Goal: Check status: Check status

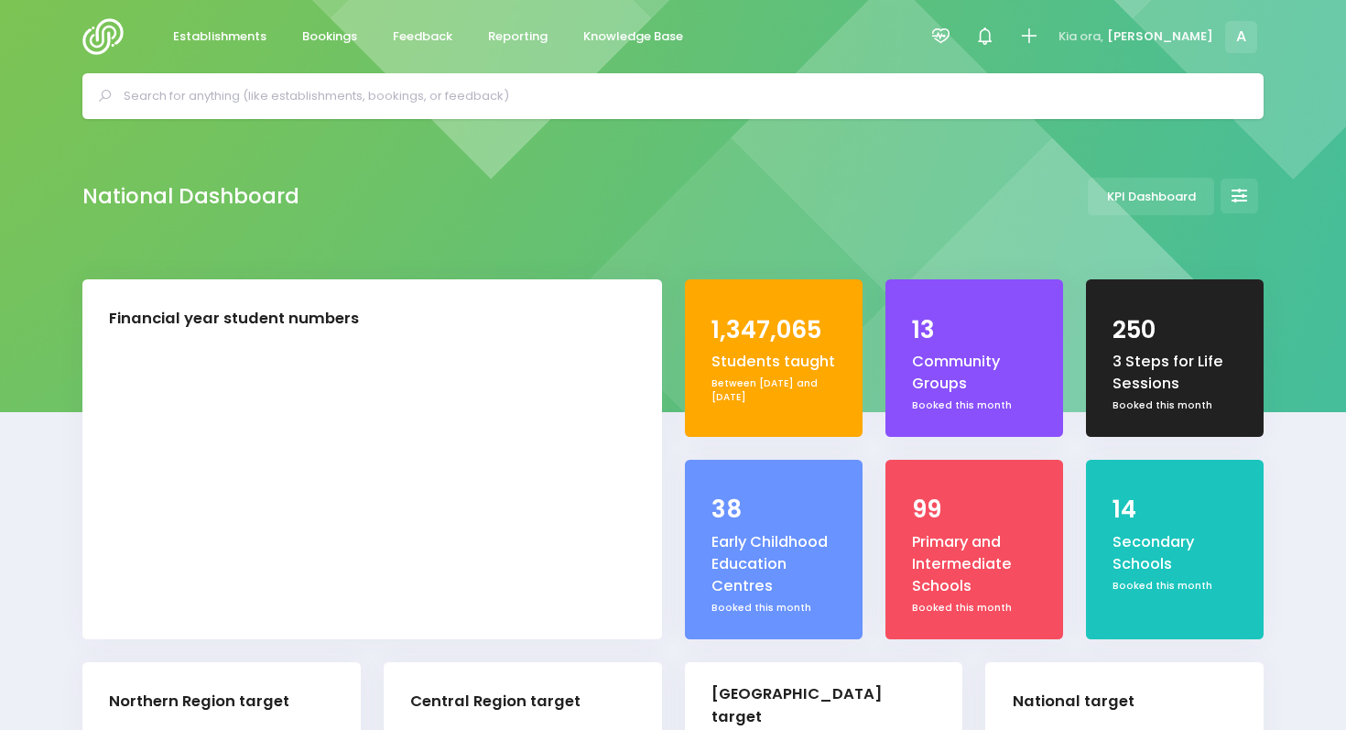
select select "5"
click at [502, 38] on span "Reporting" at bounding box center [518, 36] width 60 height 18
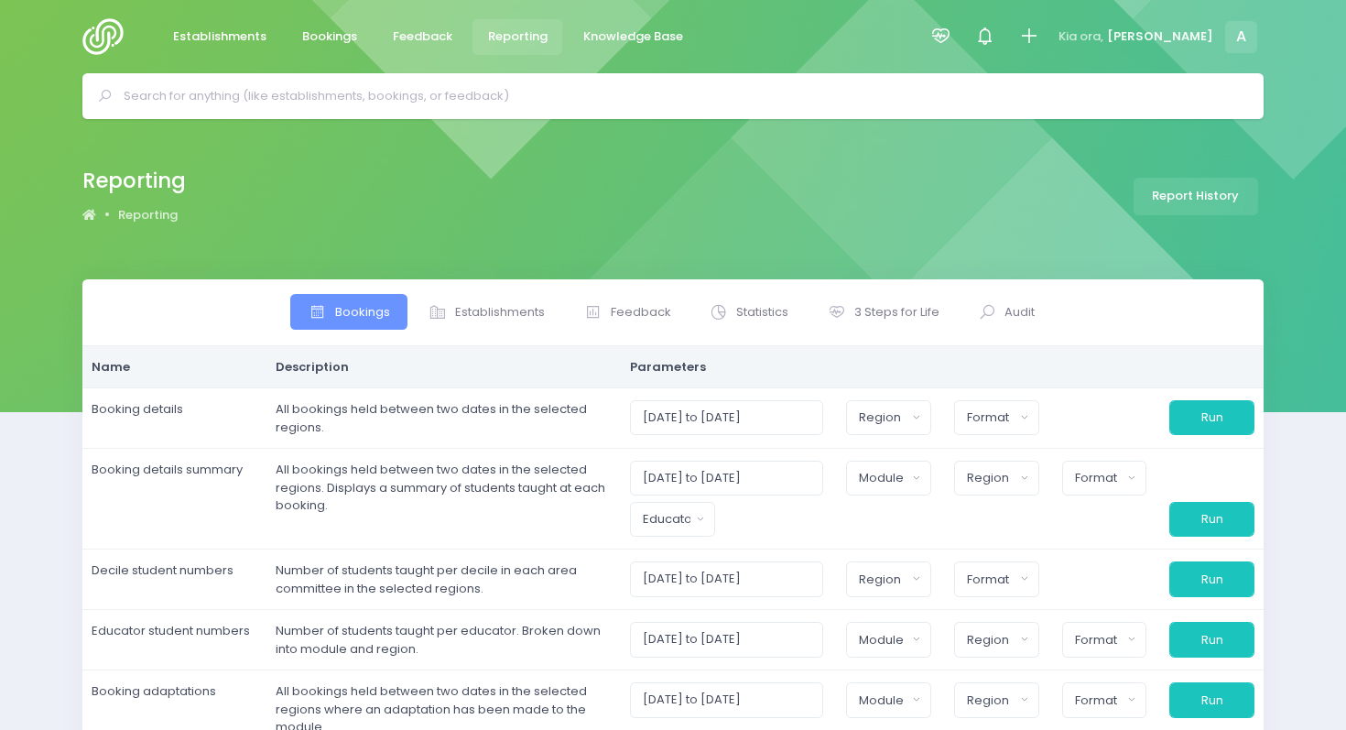
select select
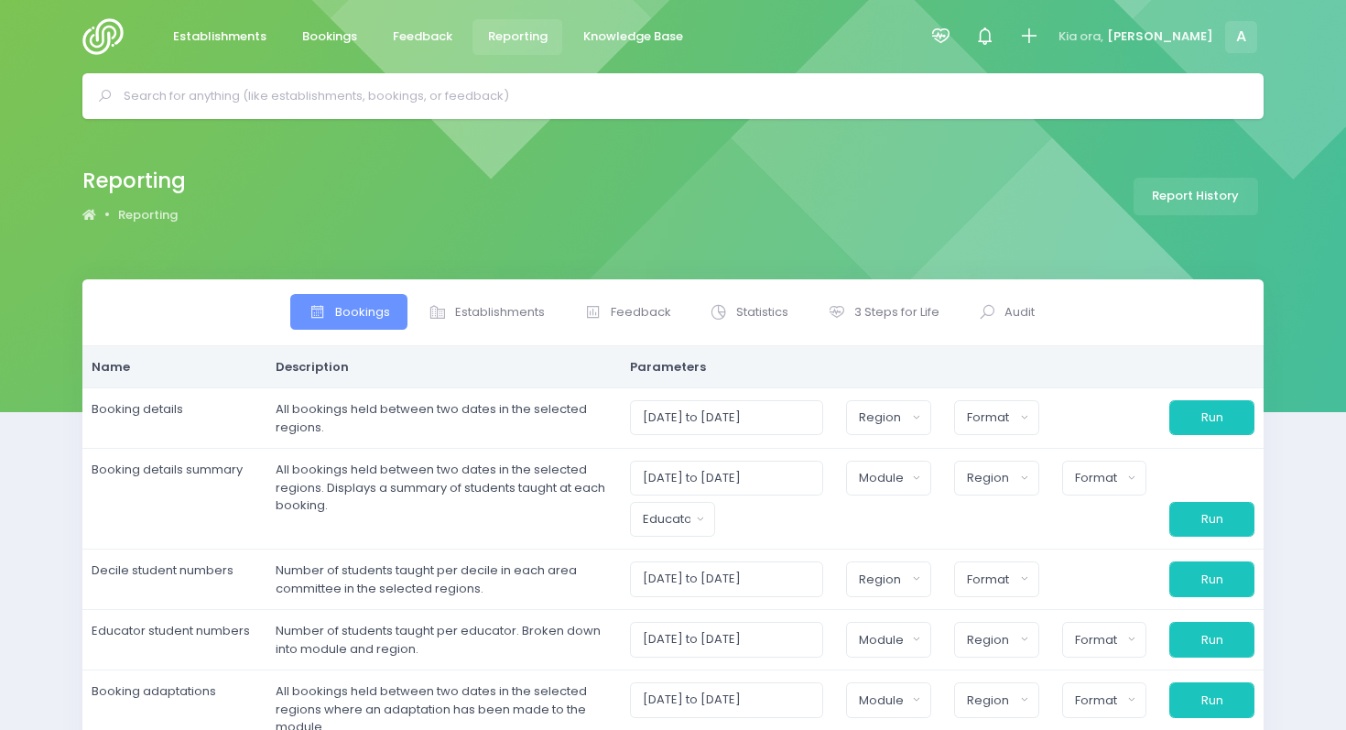
select select
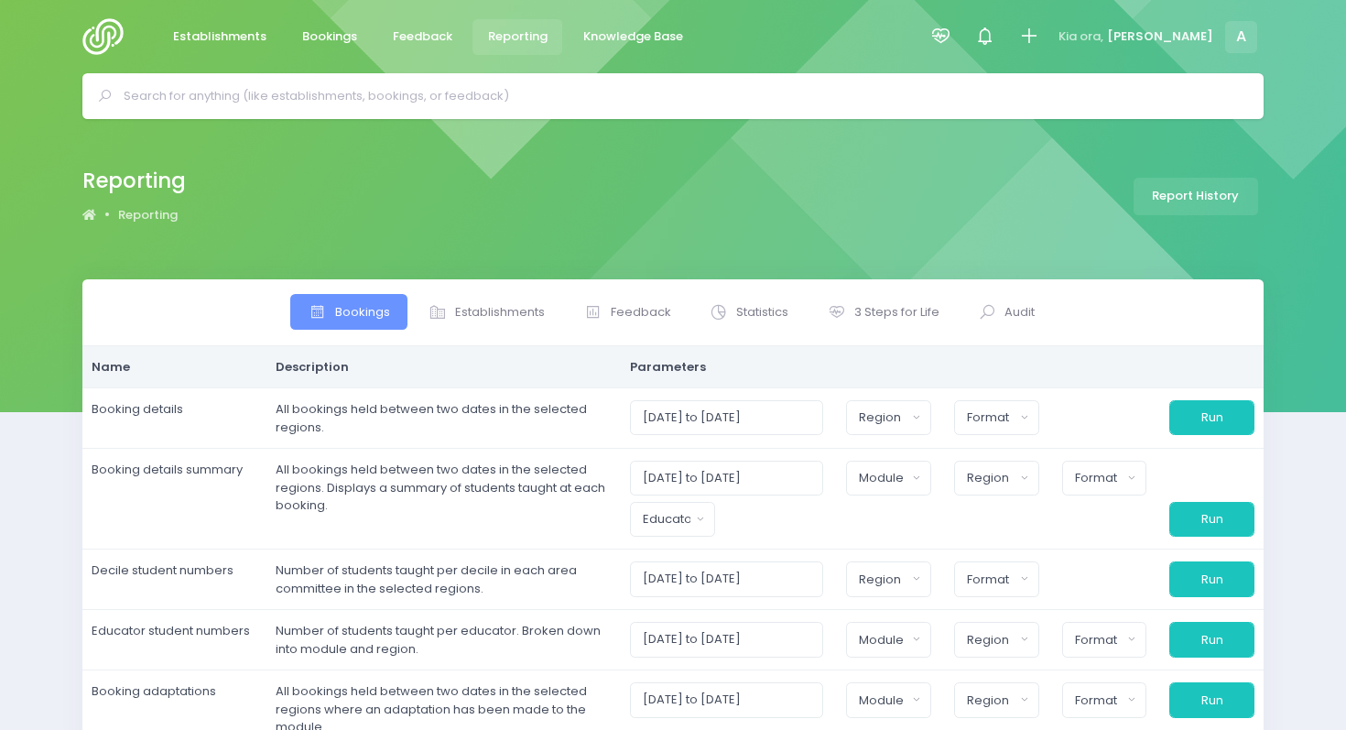
select select
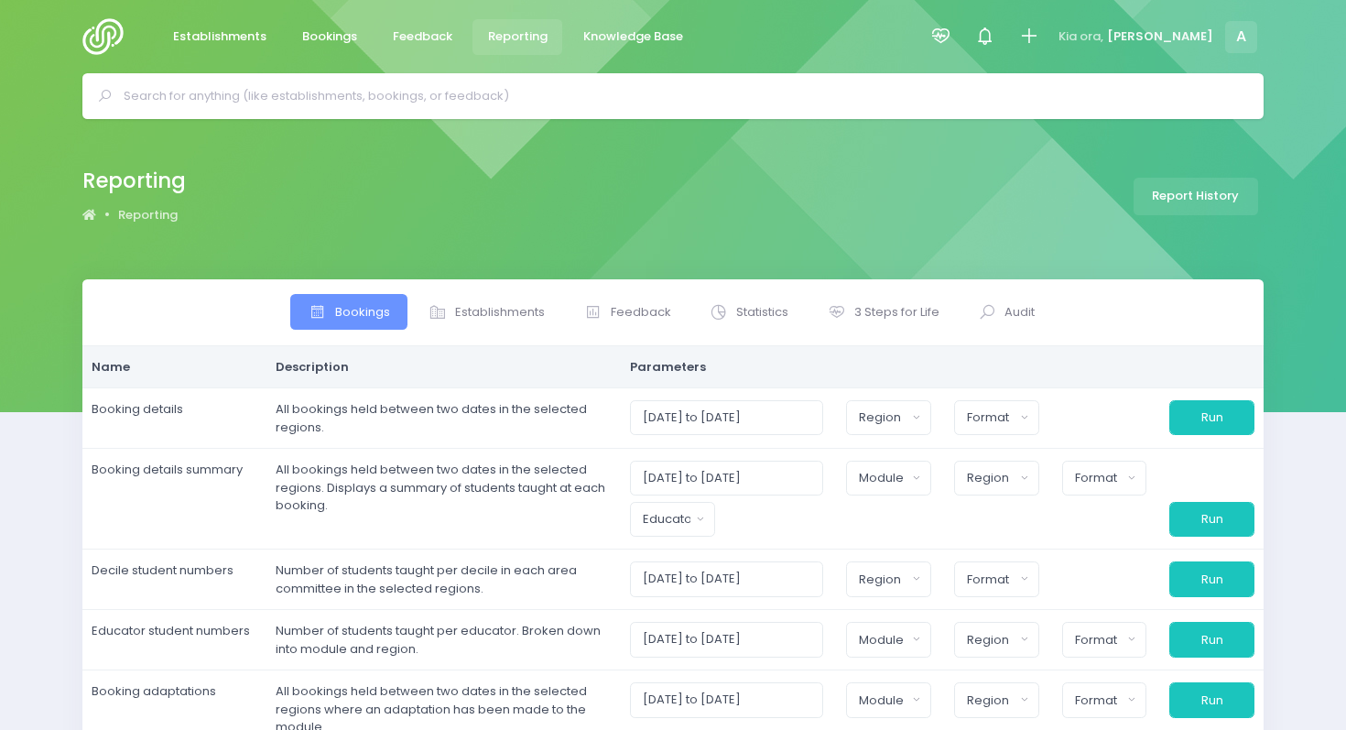
select select
click at [882, 318] on span "3 Steps for Life" at bounding box center [897, 312] width 85 height 18
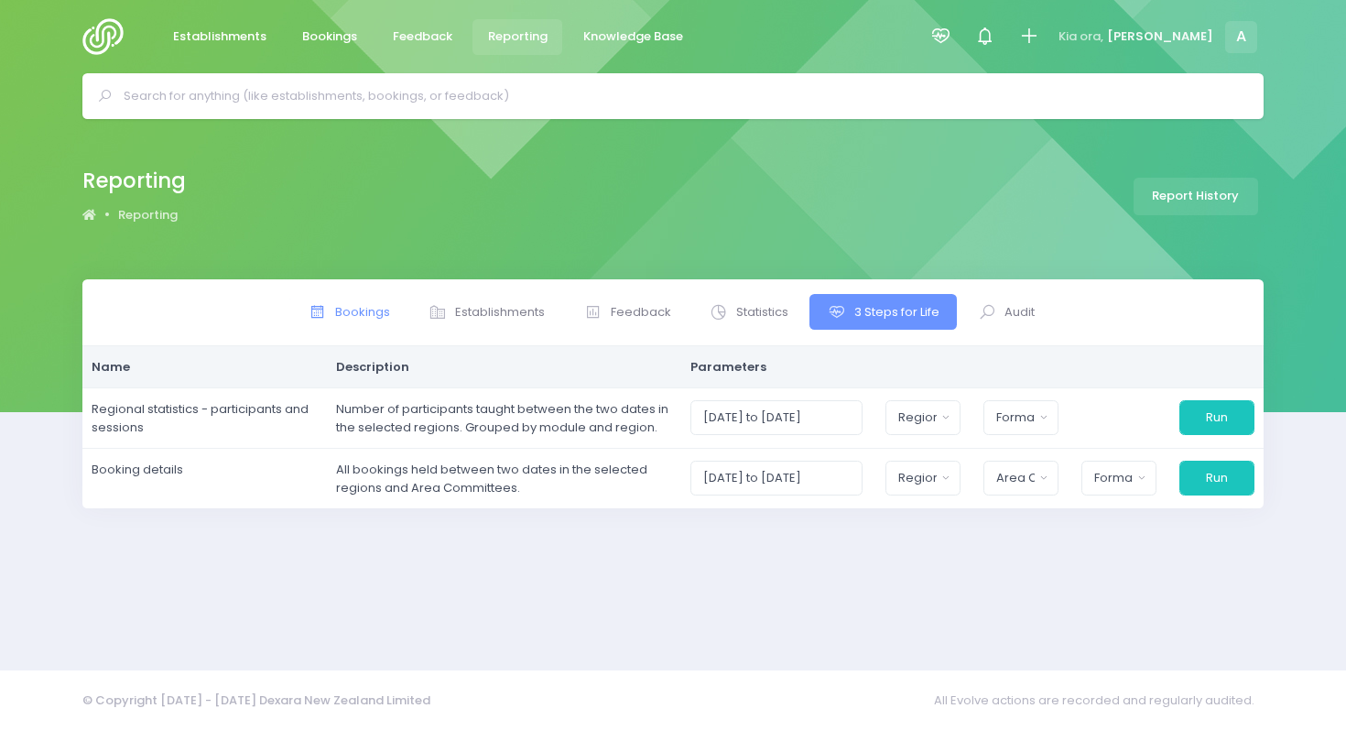
click at [335, 316] on span "Bookings" at bounding box center [362, 312] width 55 height 18
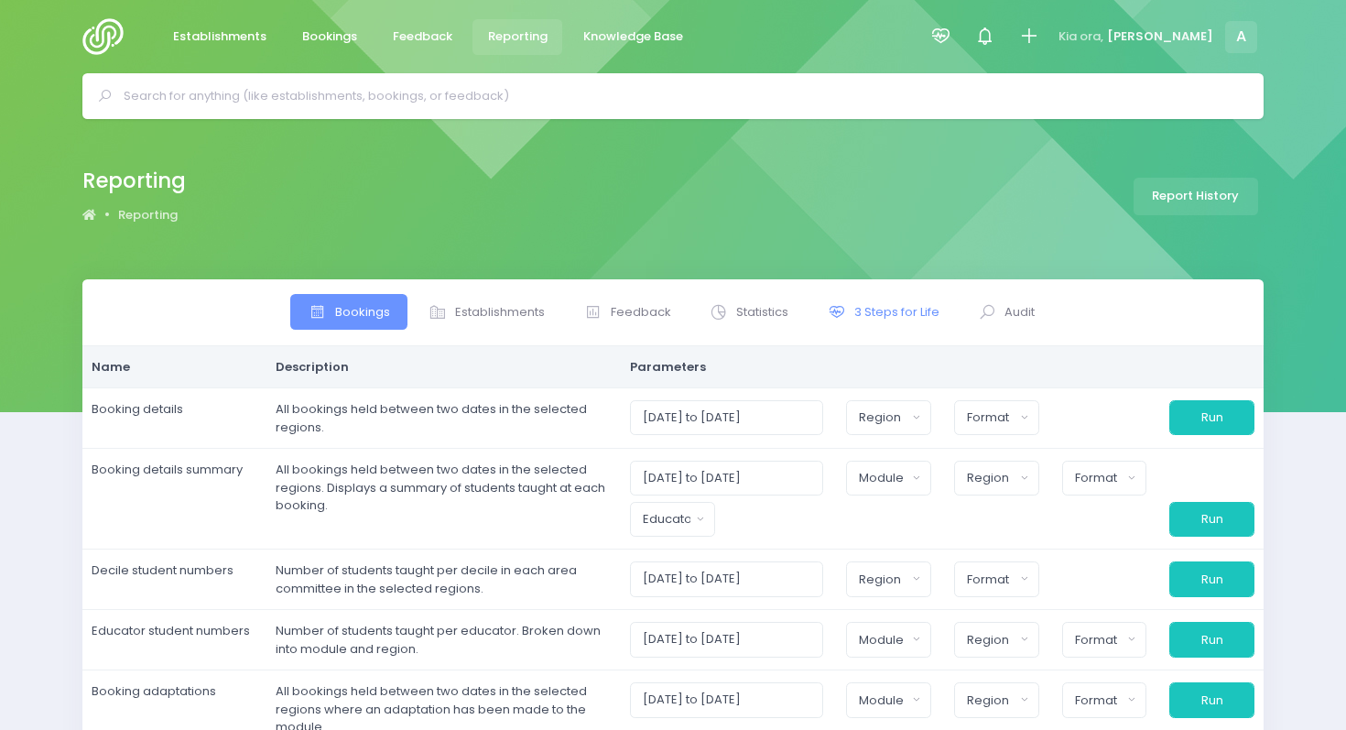
click at [877, 312] on span "3 Steps for Life" at bounding box center [897, 312] width 85 height 18
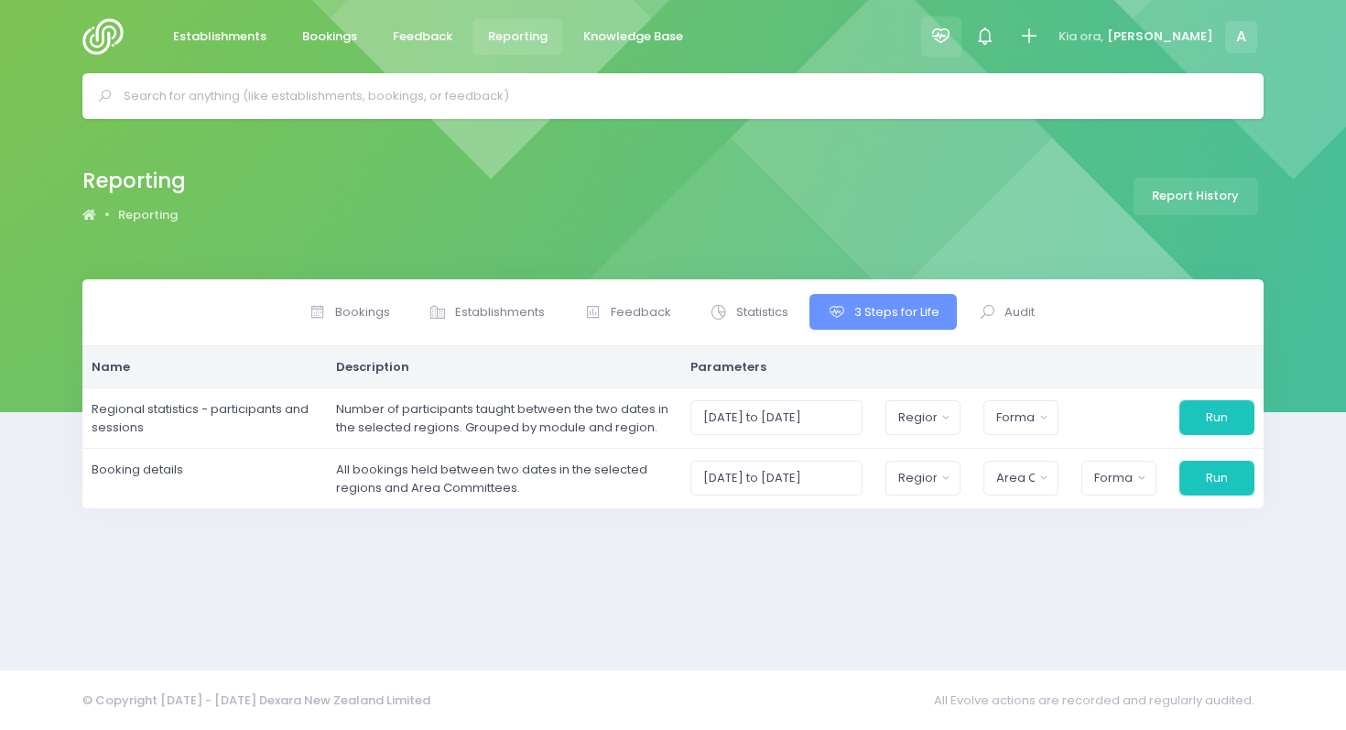
click at [952, 36] on icon at bounding box center [941, 36] width 21 height 21
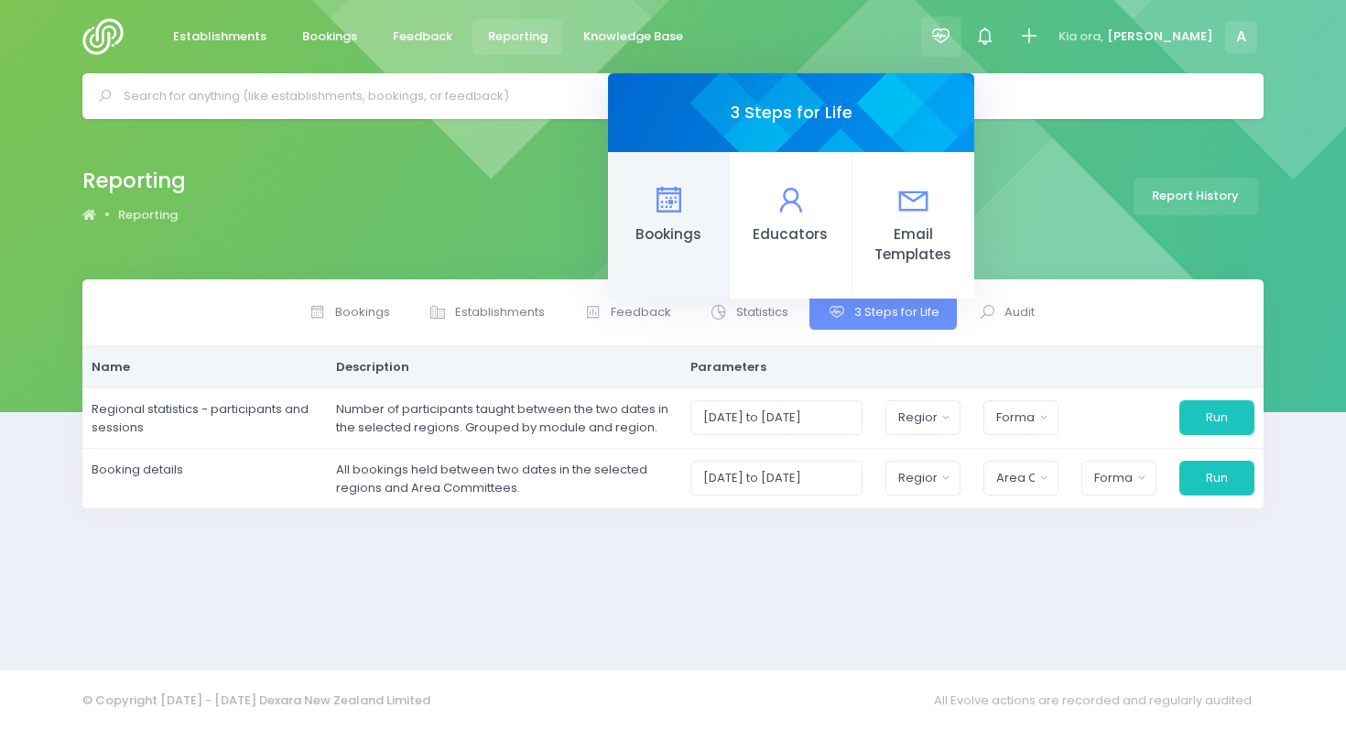
click at [730, 218] on link "Bookings" at bounding box center [669, 225] width 122 height 147
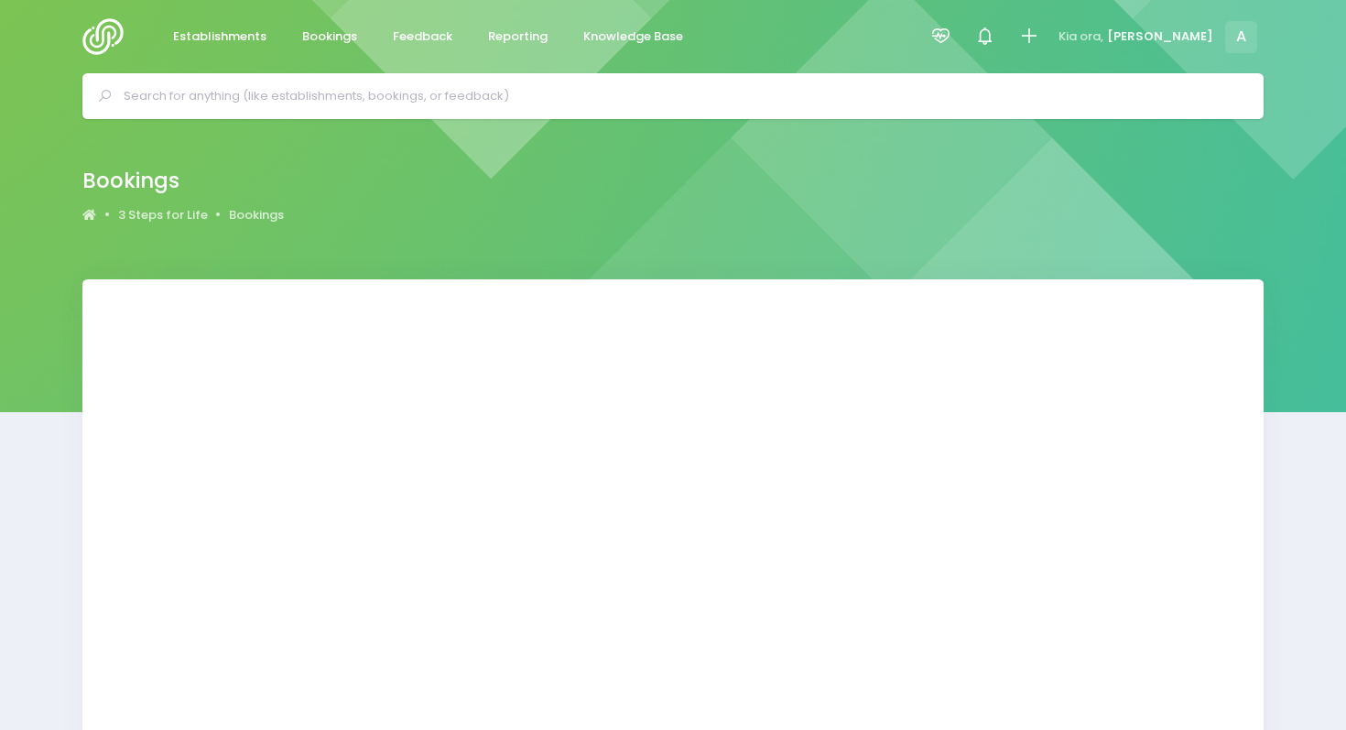
select select "20"
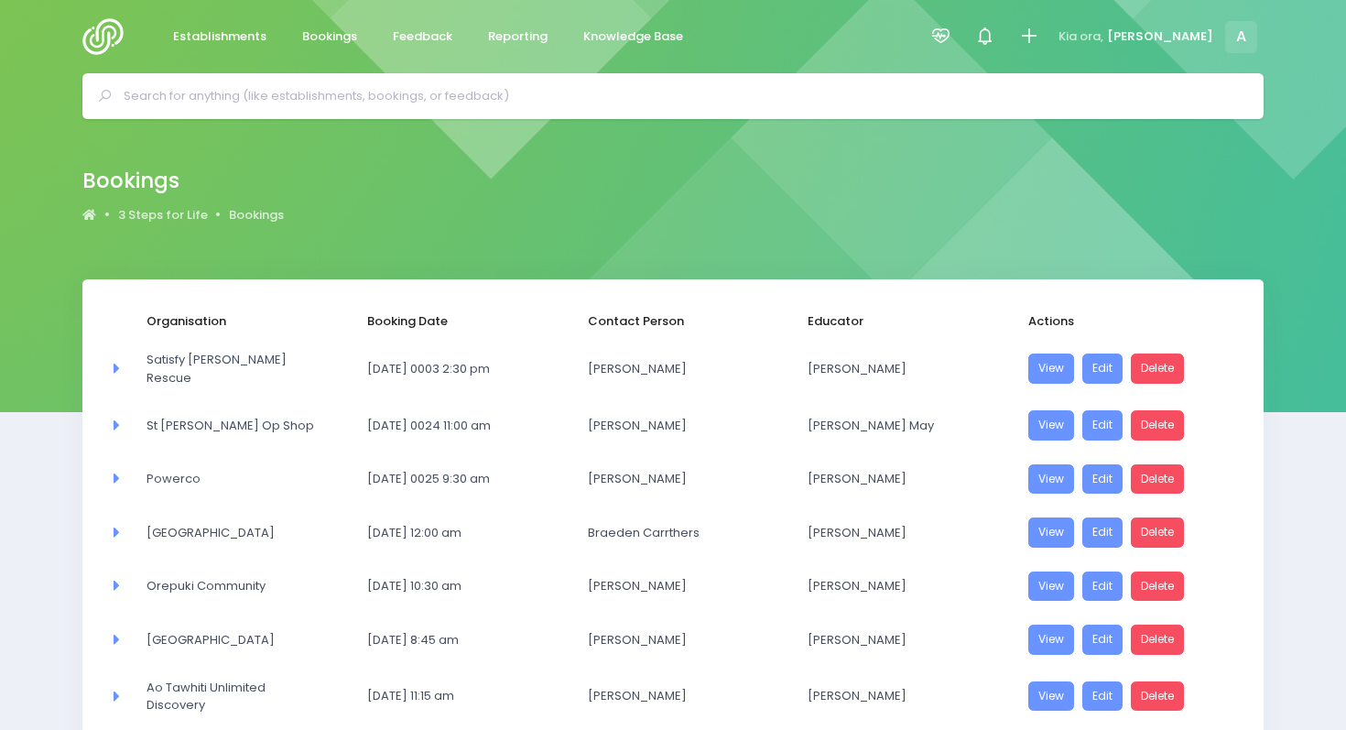
scroll to position [849, 0]
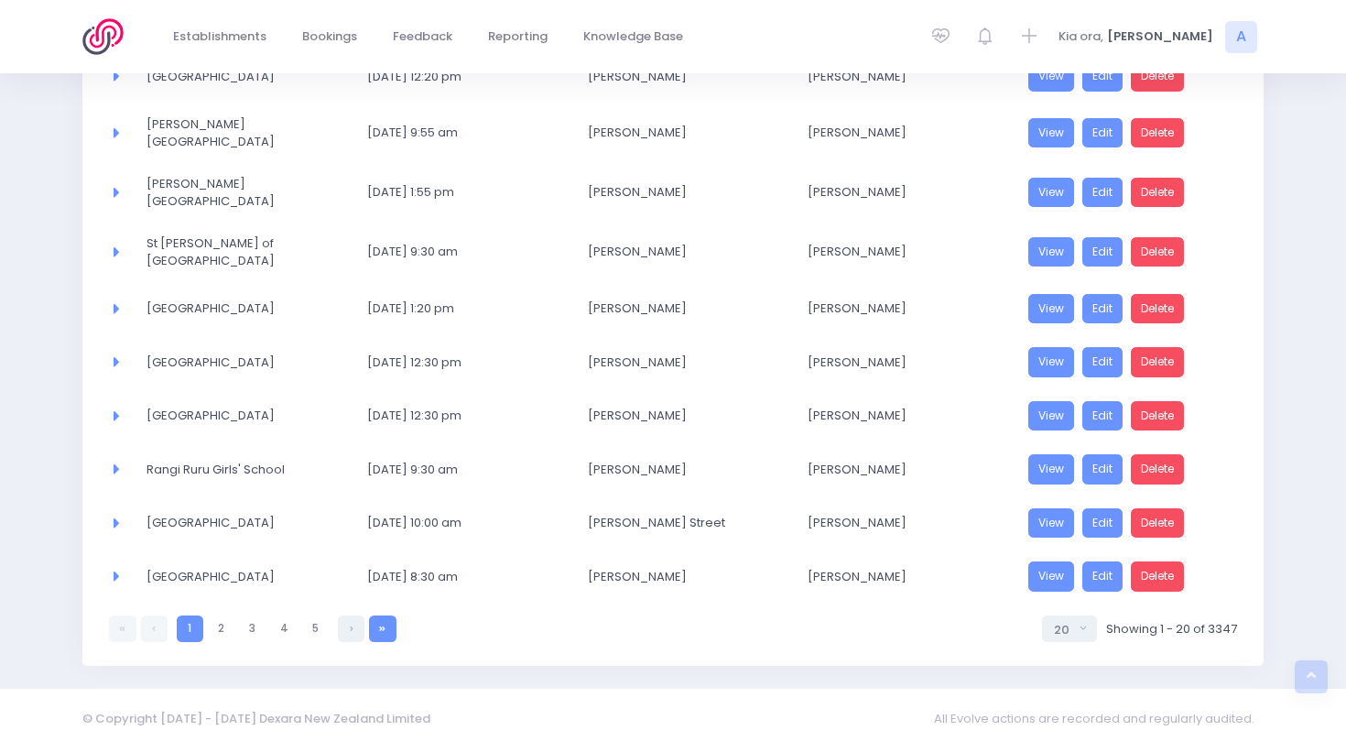
click at [383, 615] on link at bounding box center [382, 628] width 27 height 27
select select "20"
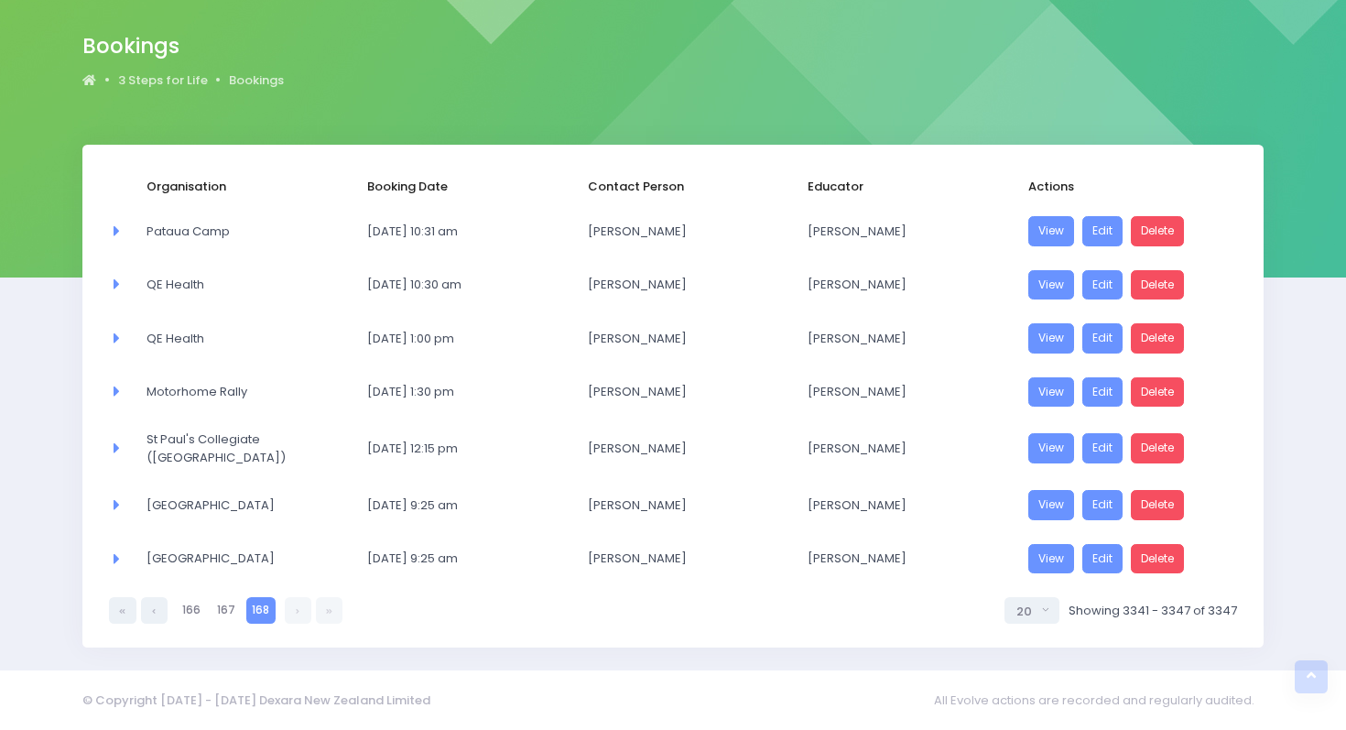
scroll to position [135, 0]
click at [183, 613] on link "166" at bounding box center [192, 610] width 30 height 27
select select "20"
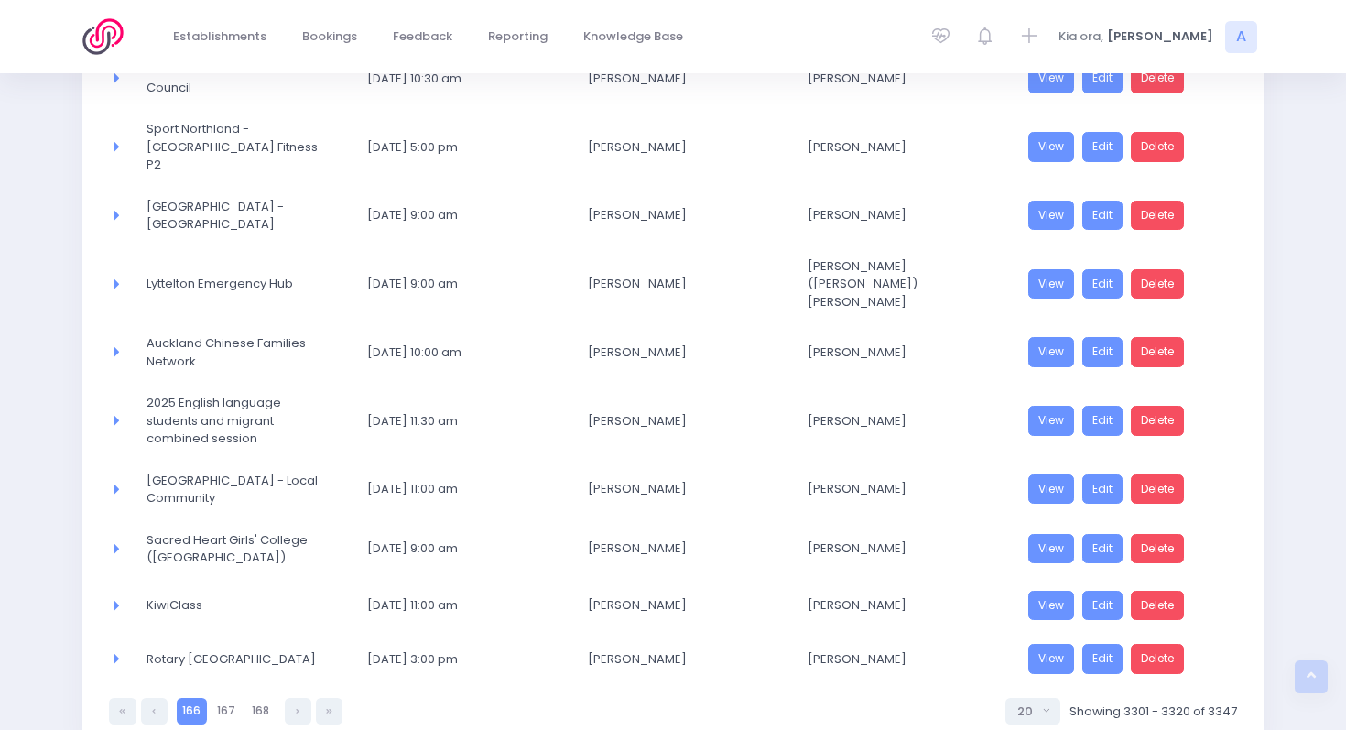
scroll to position [909, 0]
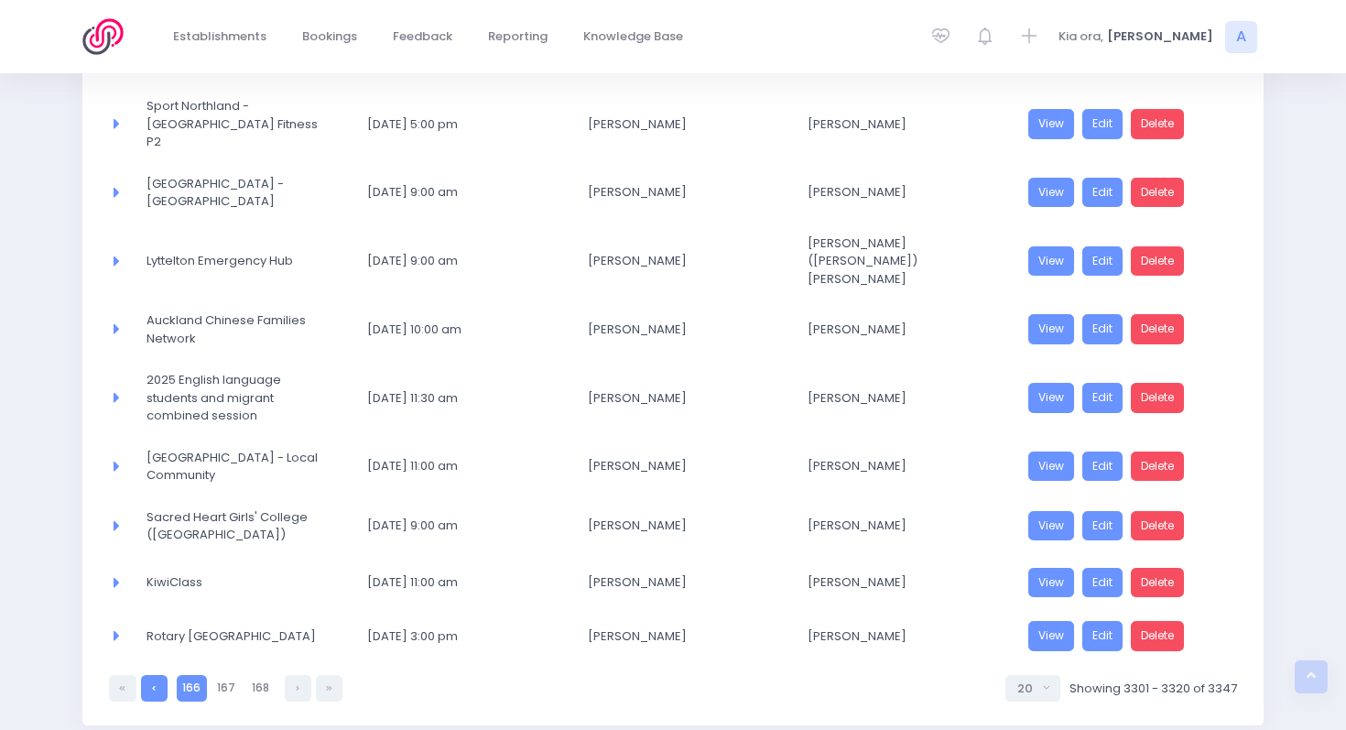
click at [158, 675] on link at bounding box center [154, 688] width 27 height 27
select select "20"
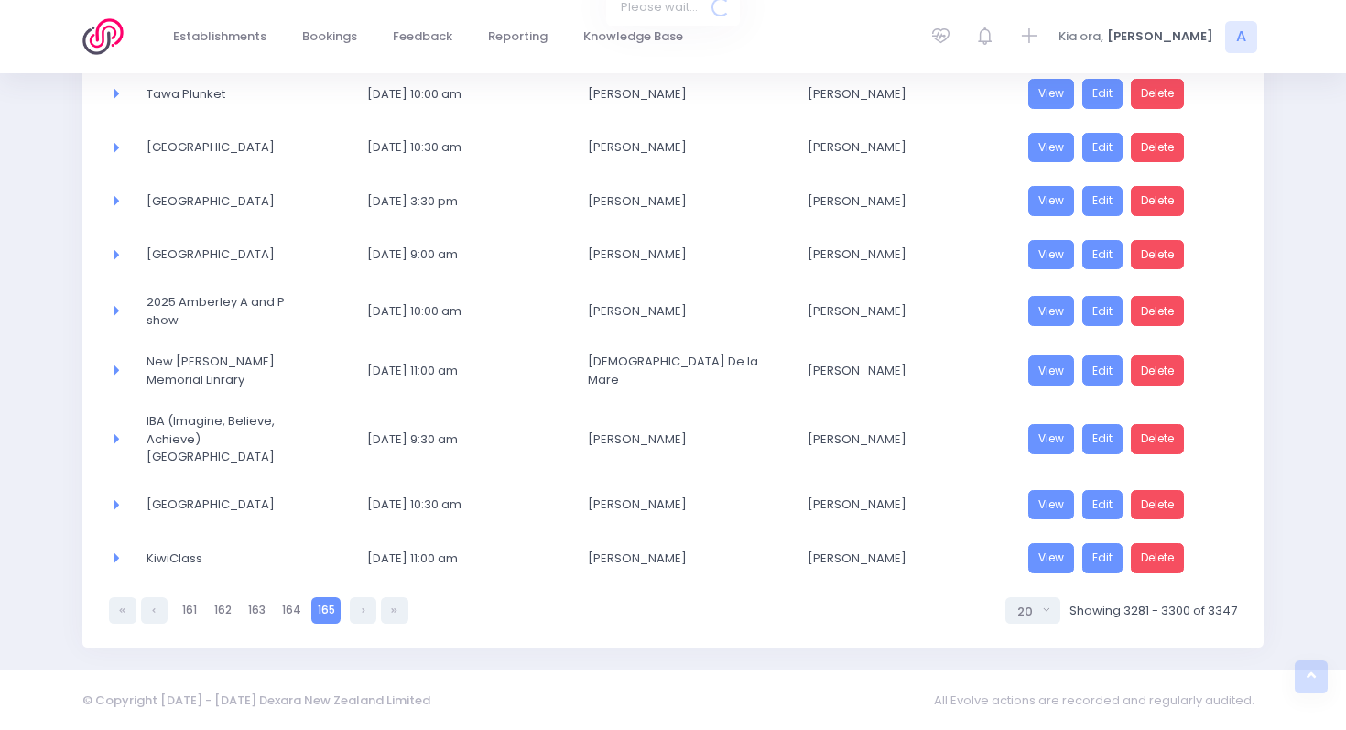
scroll to position [861, 0]
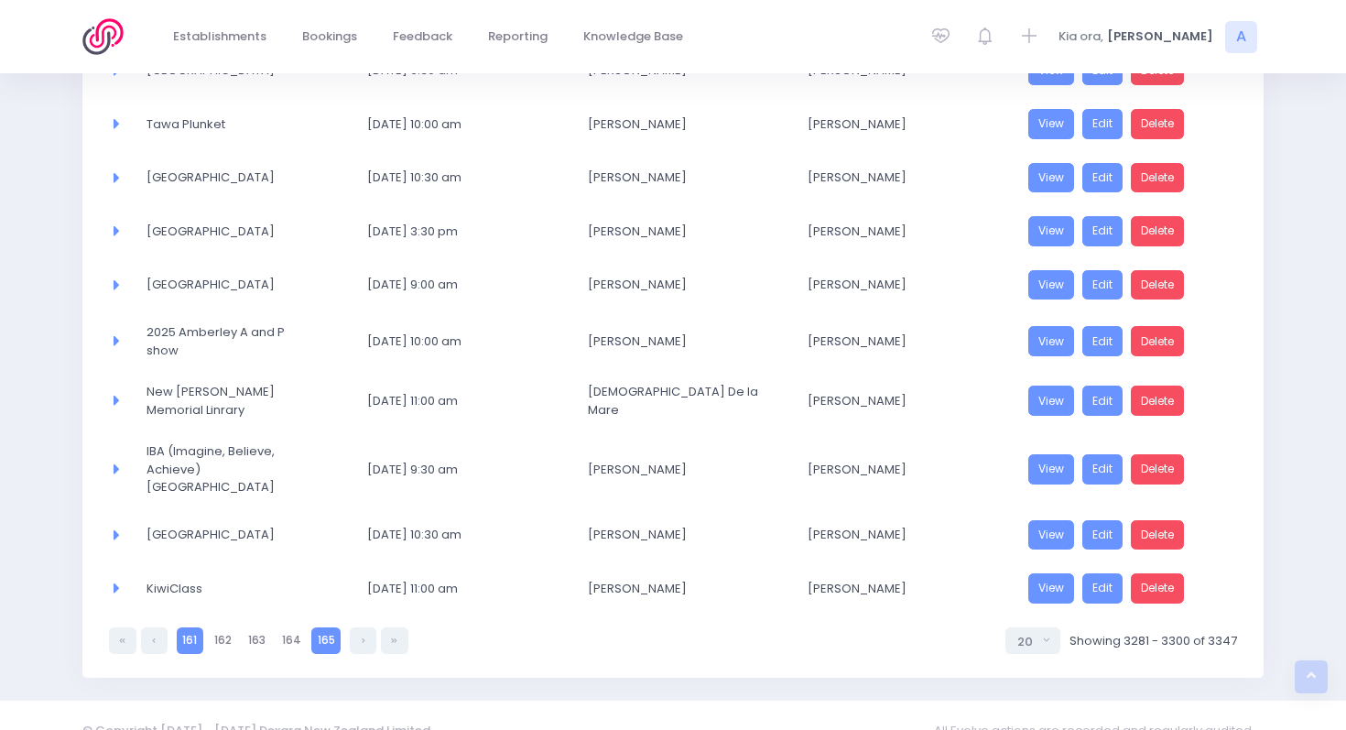
click at [198, 627] on link "161" at bounding box center [190, 640] width 27 height 27
select select "20"
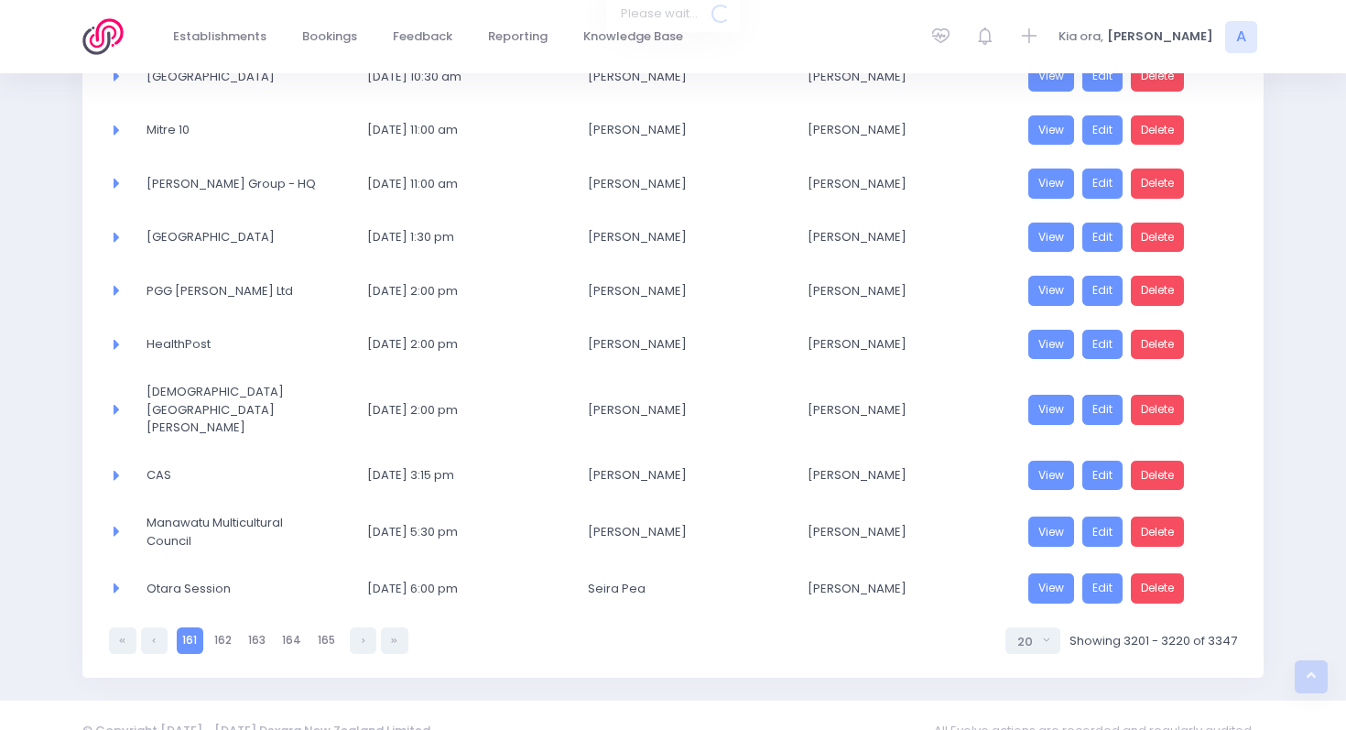
scroll to position [844, 0]
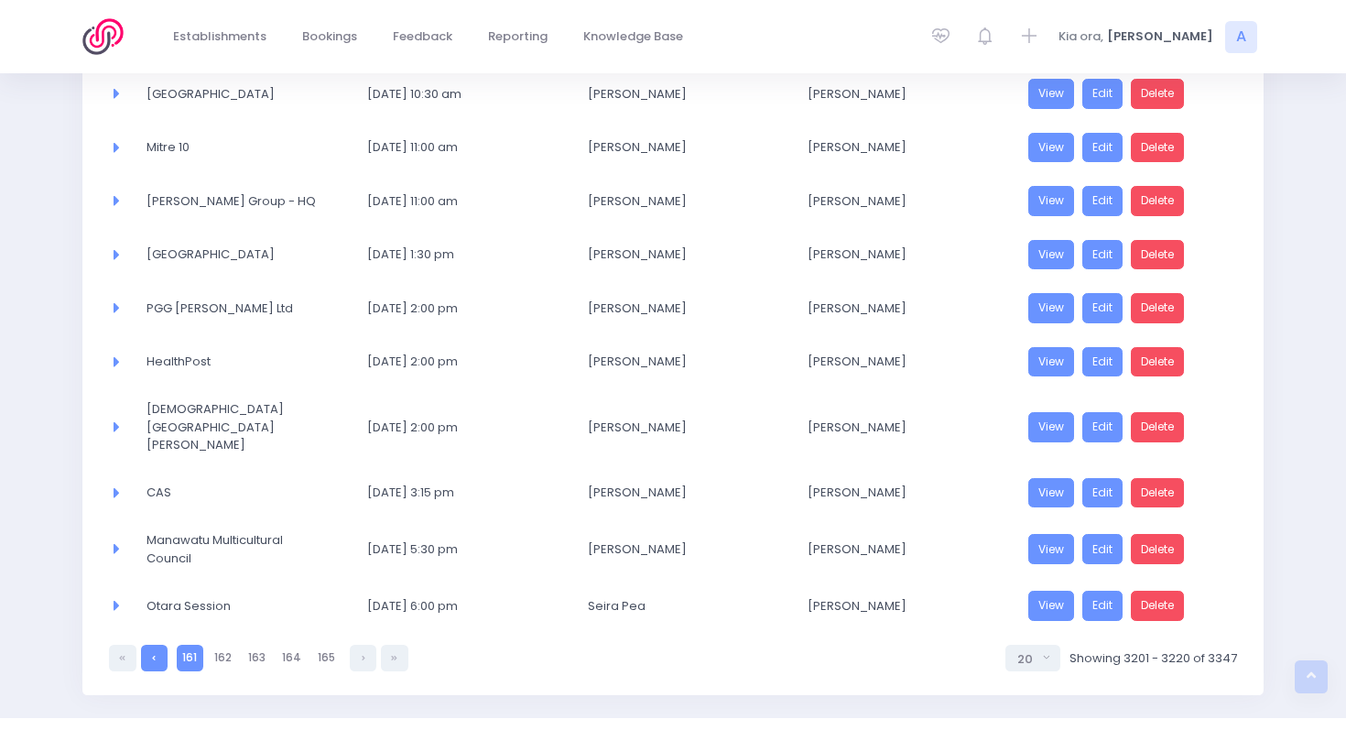
click at [153, 658] on icon at bounding box center [154, 658] width 4 height 0
select select "20"
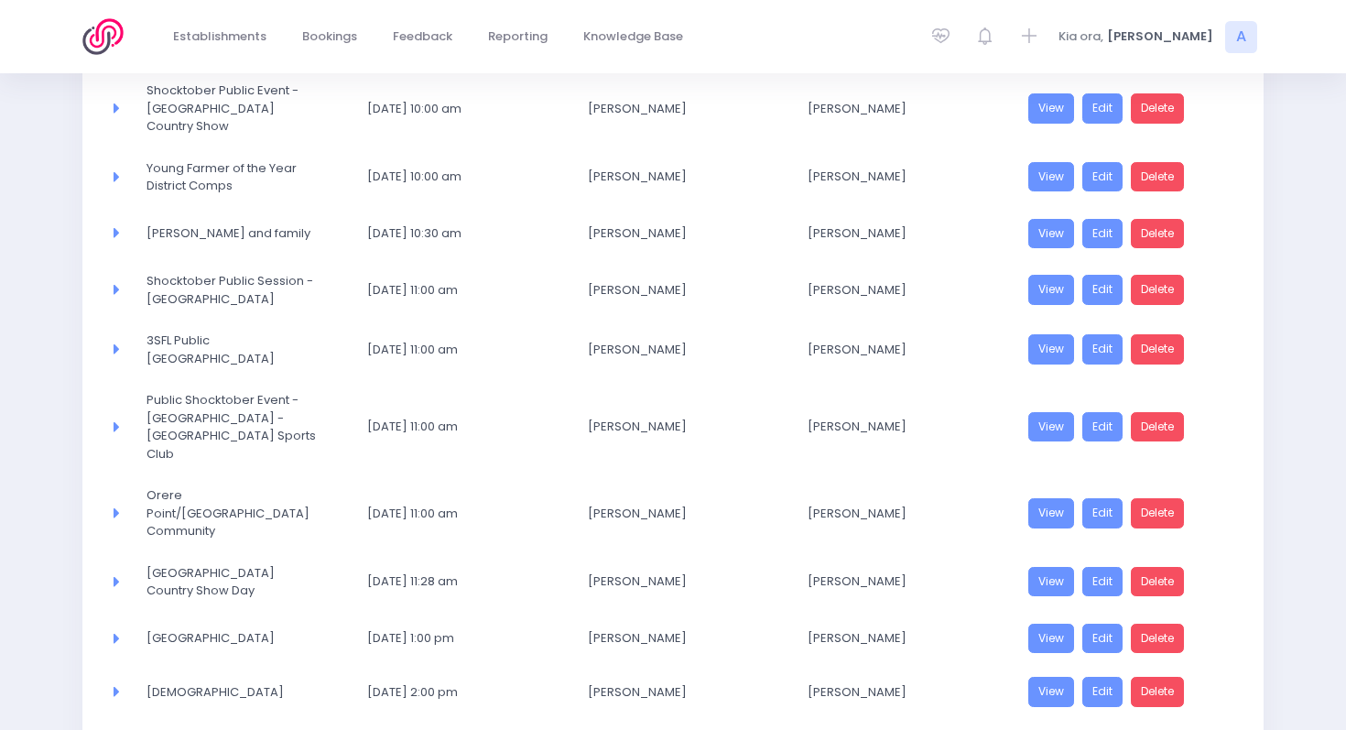
scroll to position [920, 0]
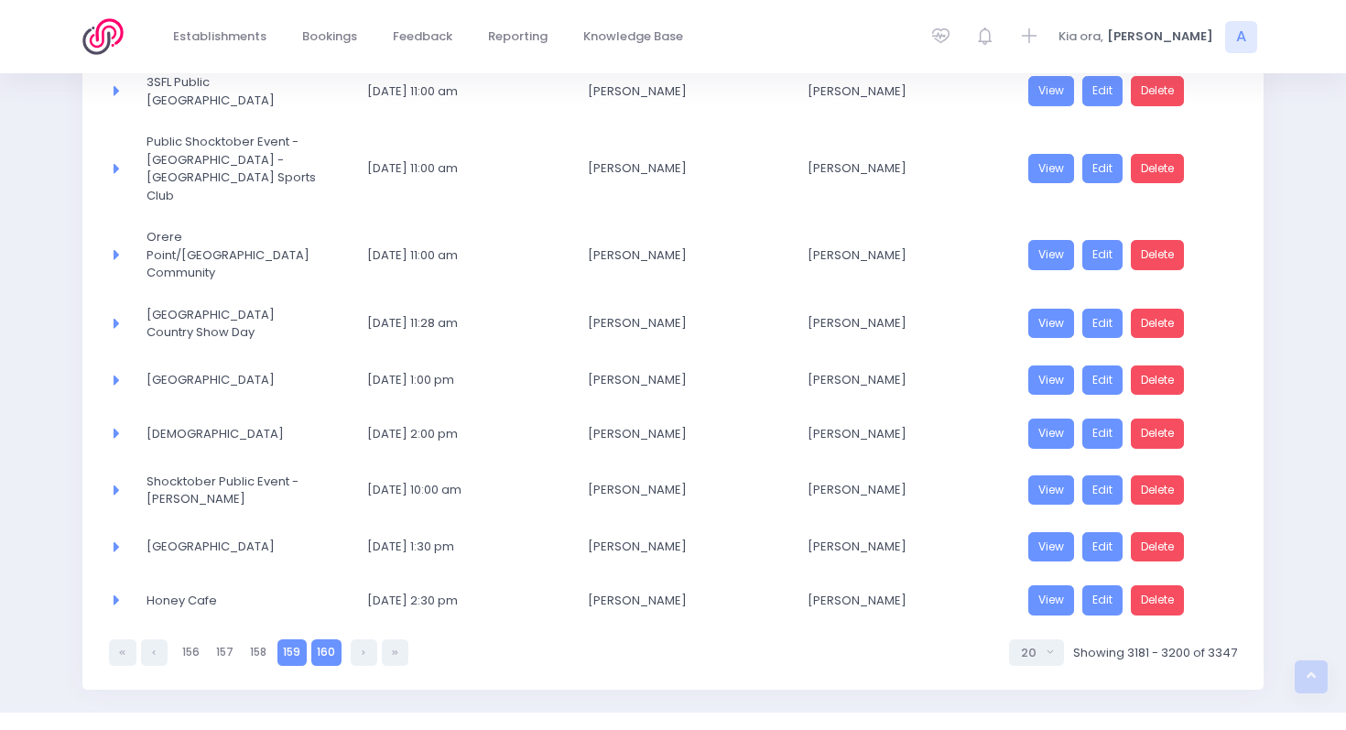
click at [287, 639] on link "159" at bounding box center [292, 652] width 29 height 27
select select "20"
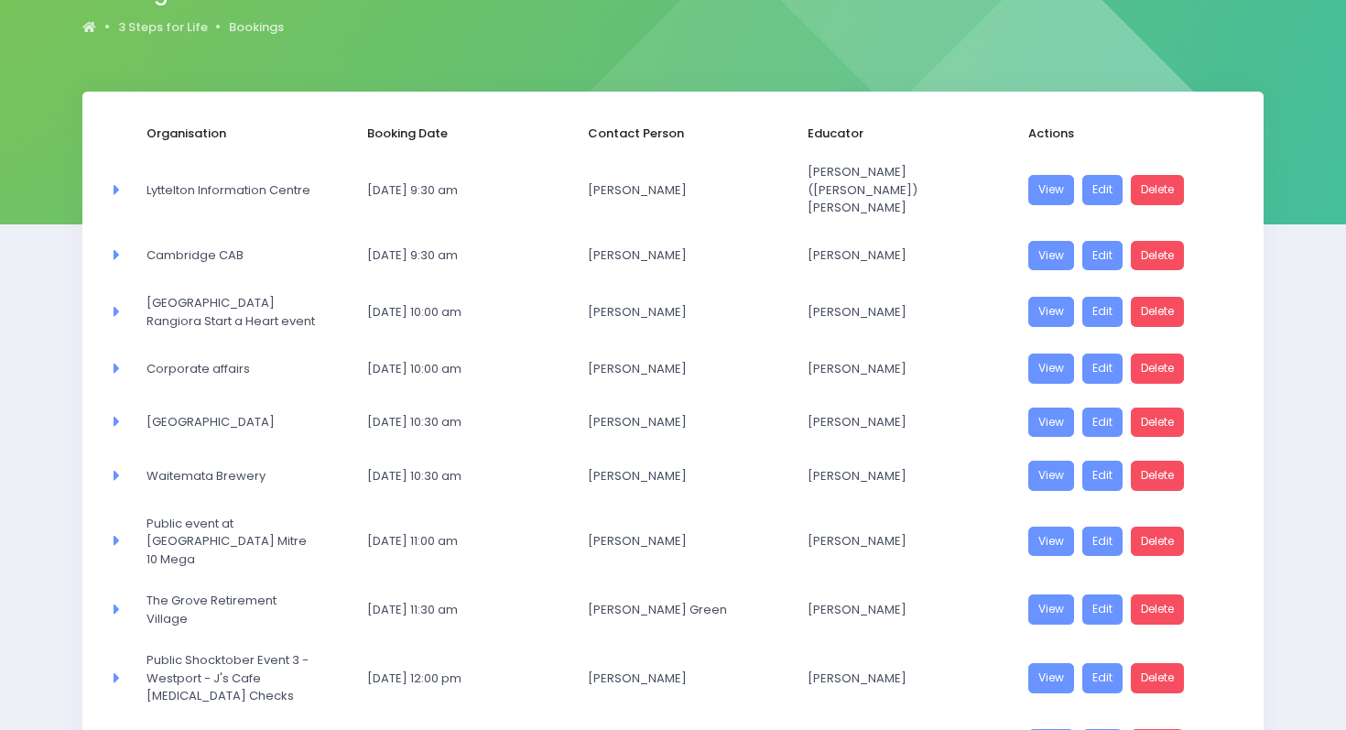
scroll to position [187, 0]
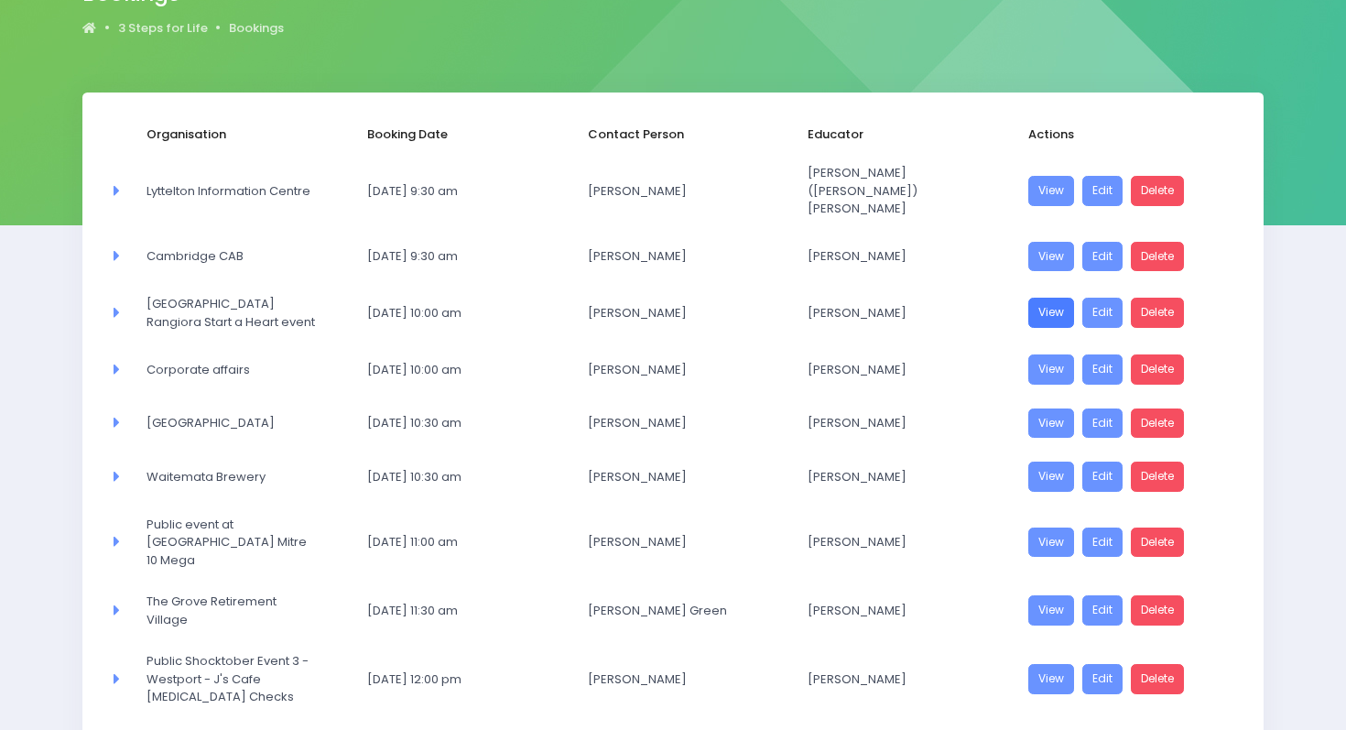
click at [1051, 298] on link "View" at bounding box center [1052, 313] width 46 height 30
